Goal: Information Seeking & Learning: Learn about a topic

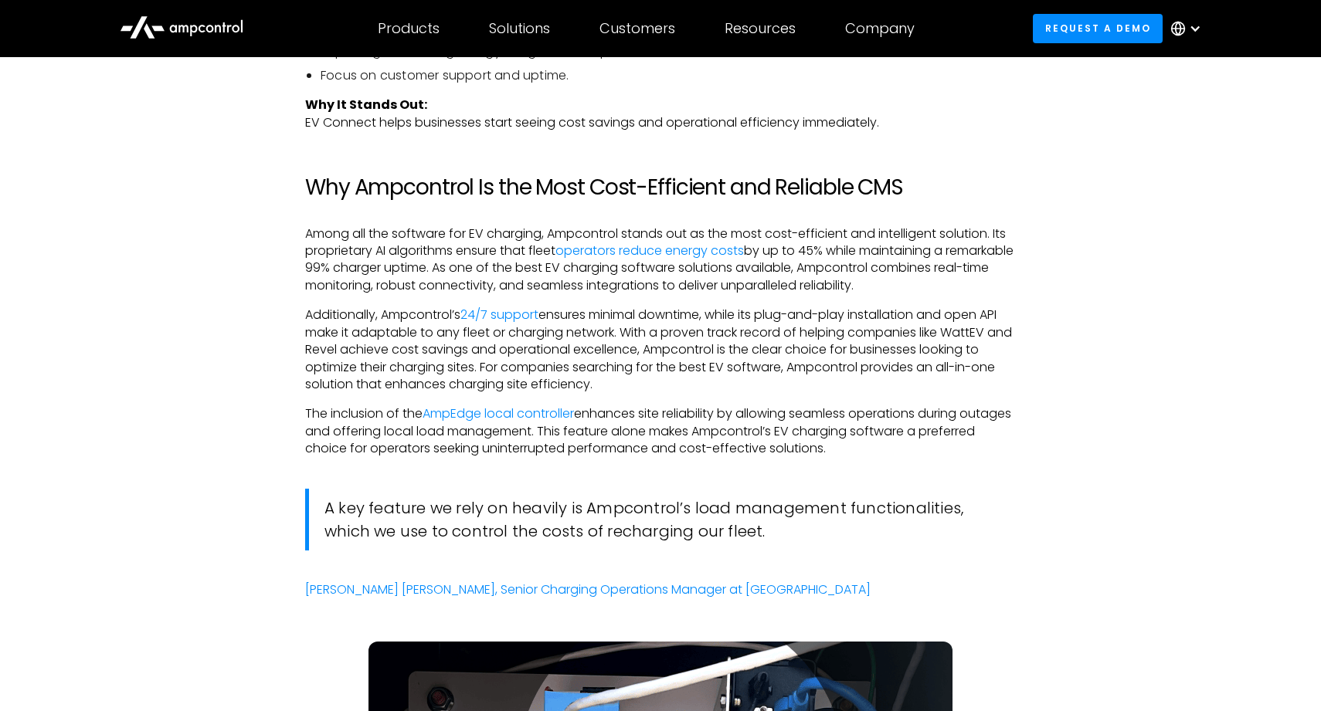
scroll to position [3439, 0]
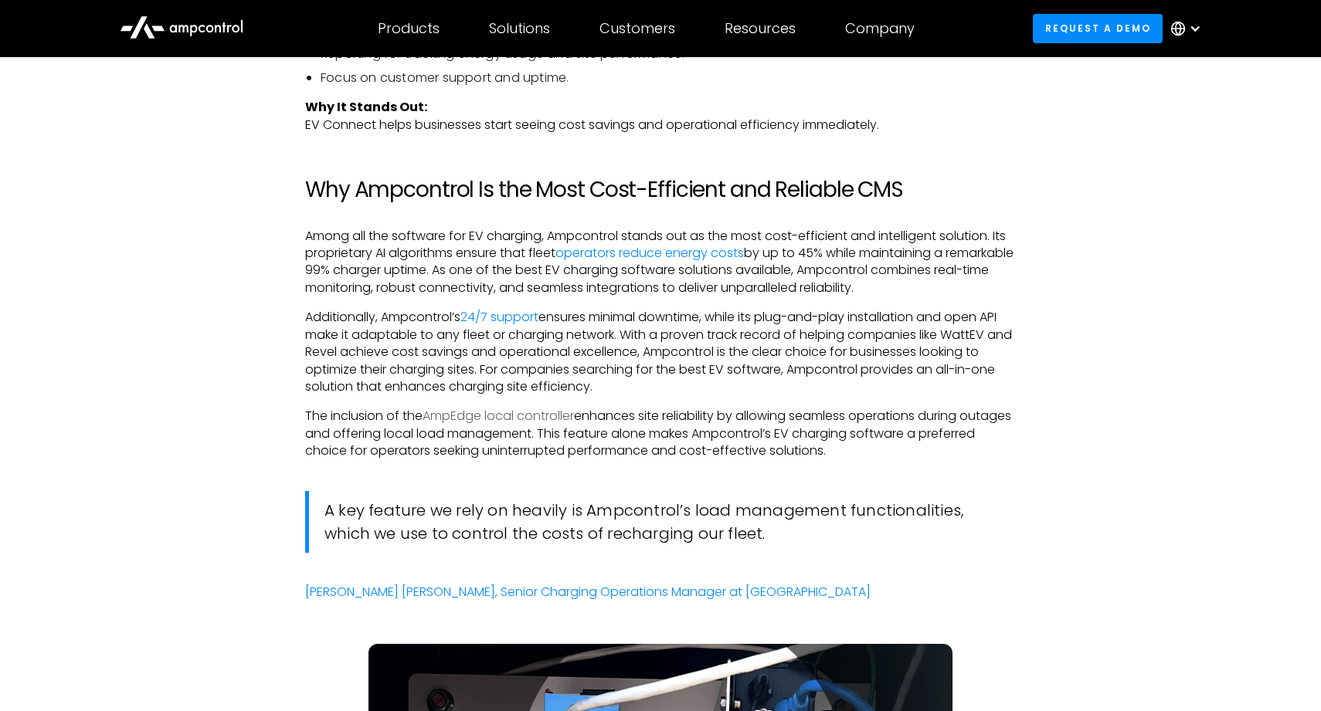
click at [484, 407] on link "AmpEdge local controller" at bounding box center [498, 416] width 151 height 18
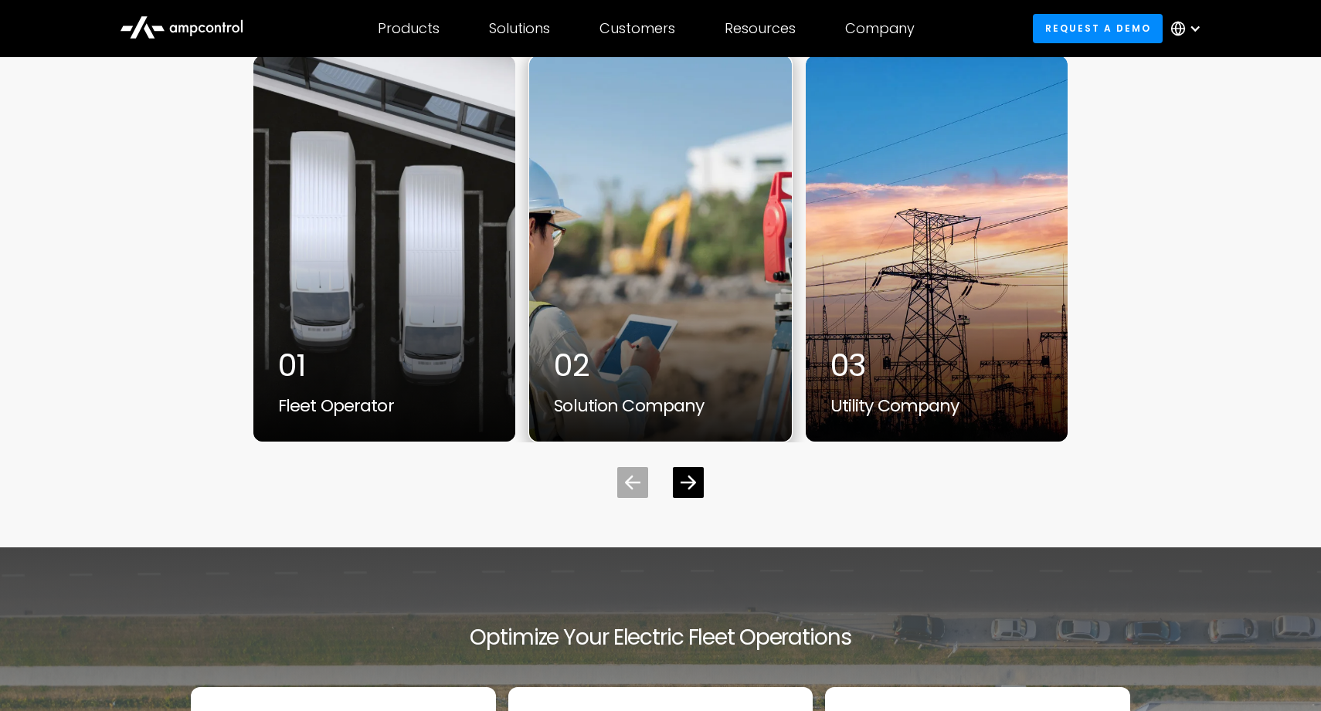
scroll to position [4833, 0]
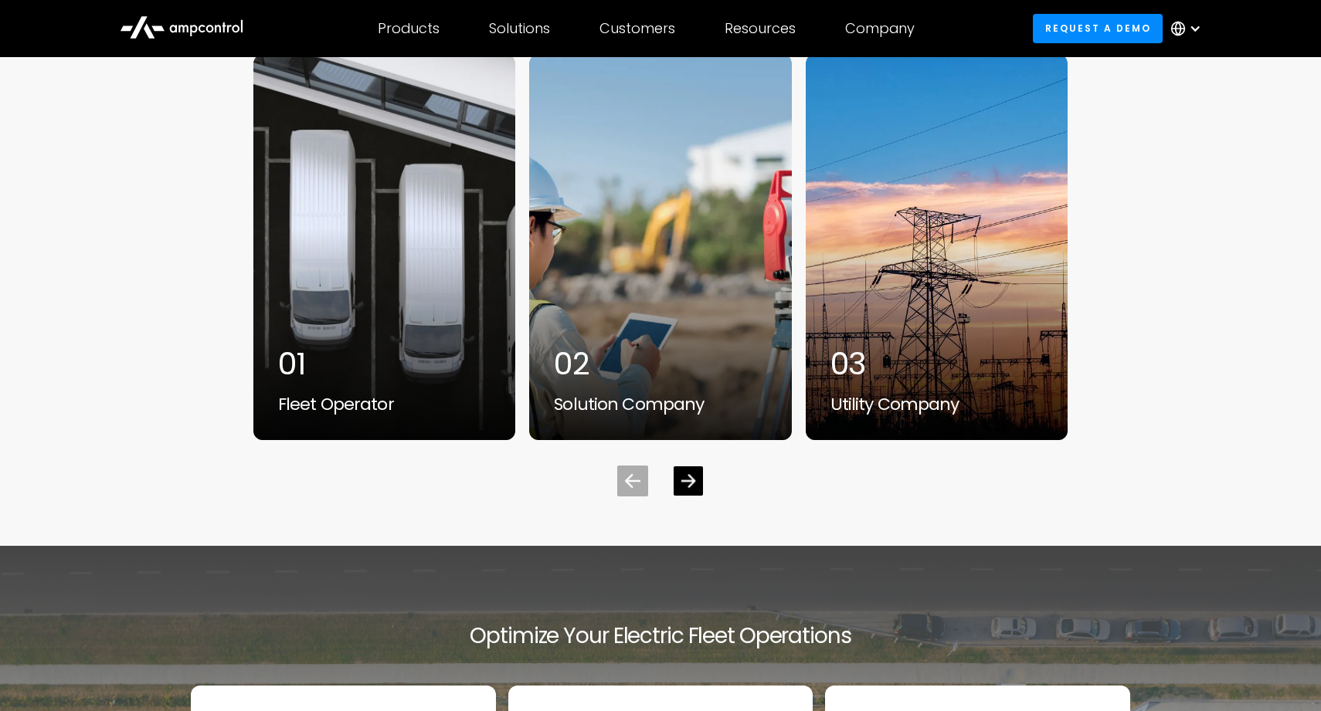
click at [685, 473] on icon "Next slide" at bounding box center [688, 480] width 15 height 15
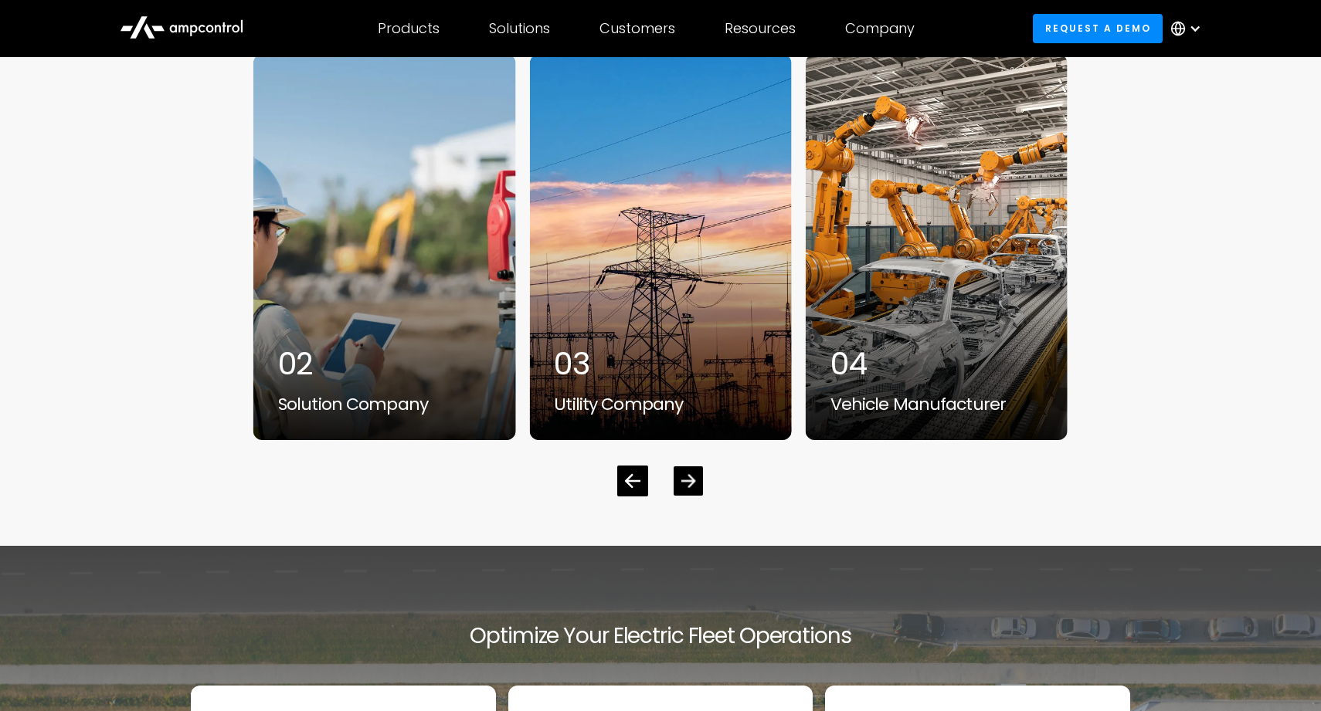
click at [685, 473] on icon "Next slide" at bounding box center [688, 480] width 15 height 15
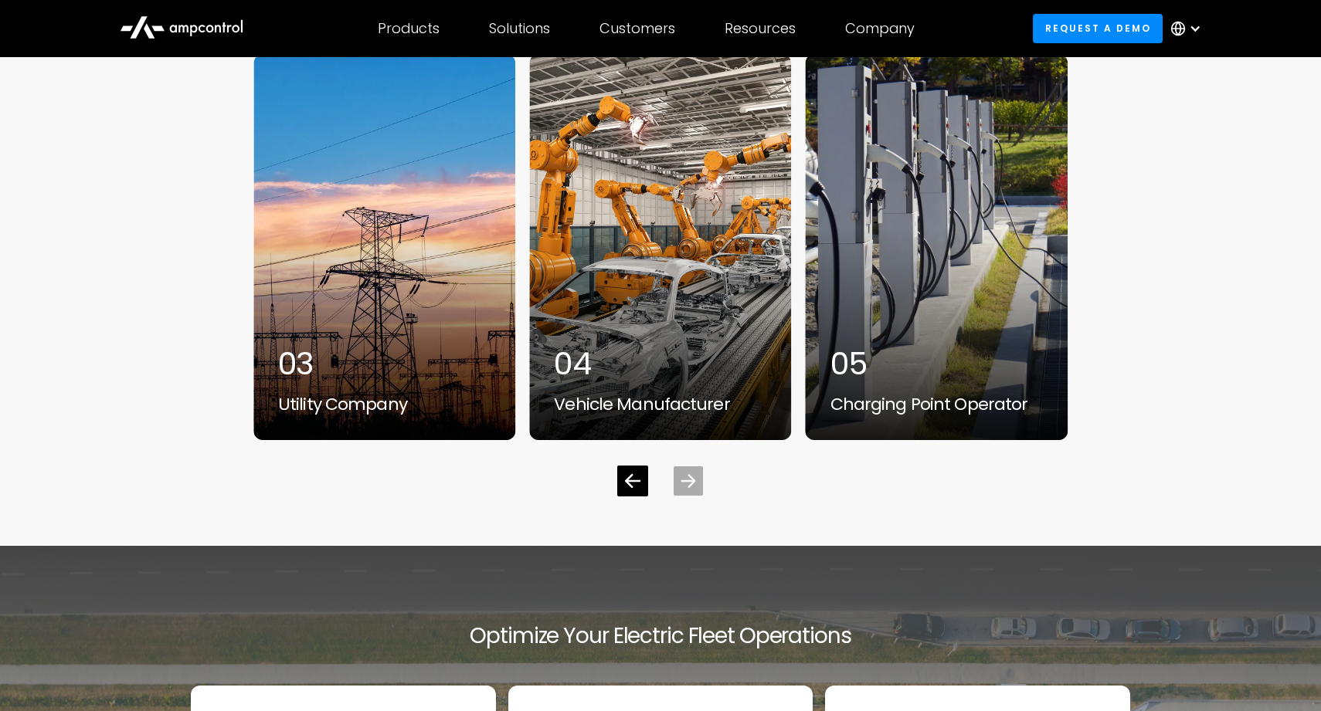
click at [685, 473] on icon "Next slide" at bounding box center [688, 480] width 15 height 15
click at [957, 254] on div "5 / 5" at bounding box center [937, 247] width 262 height 386
